Goal: Task Accomplishment & Management: Manage account settings

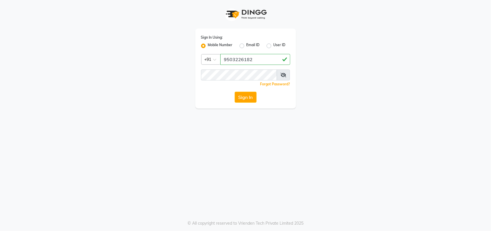
type input "9503226182"
click at [235, 92] on button "Sign In" at bounding box center [246, 97] width 22 height 11
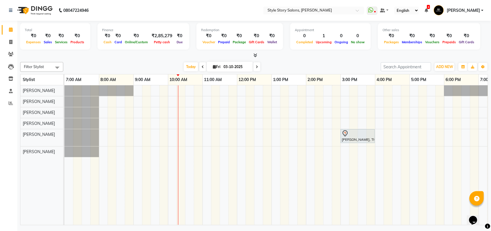
click at [258, 60] on div "Filter Stylist Select All [PERSON_NAME] [PERSON_NAME] [PERSON_NAME] [PERSON_NAM…" at bounding box center [254, 142] width 468 height 165
click at [256, 55] on icon at bounding box center [256, 55] width 4 height 4
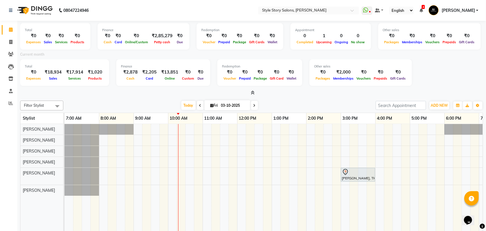
click at [252, 92] on icon at bounding box center [253, 92] width 4 height 4
